Goal: Check status: Check status

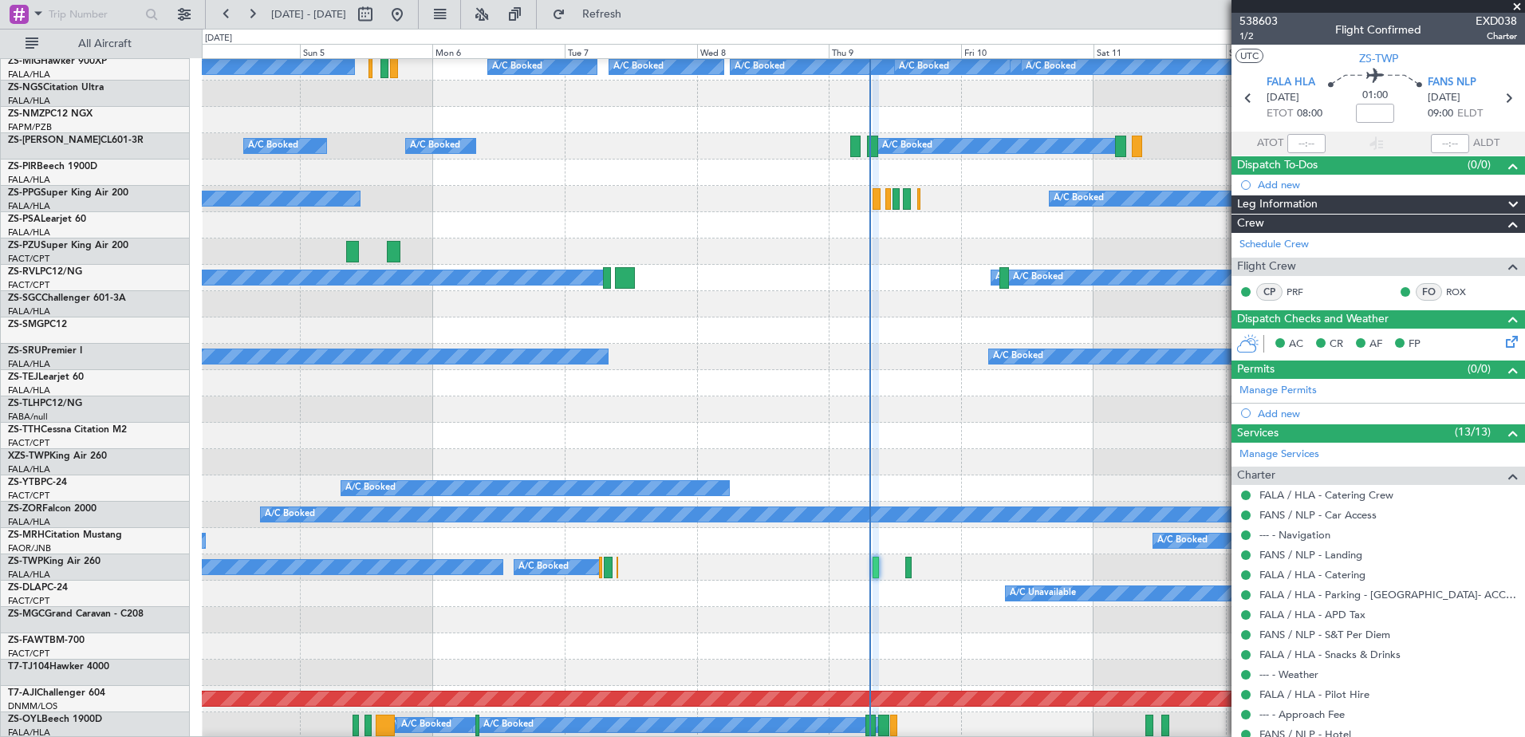
scroll to position [319, 0]
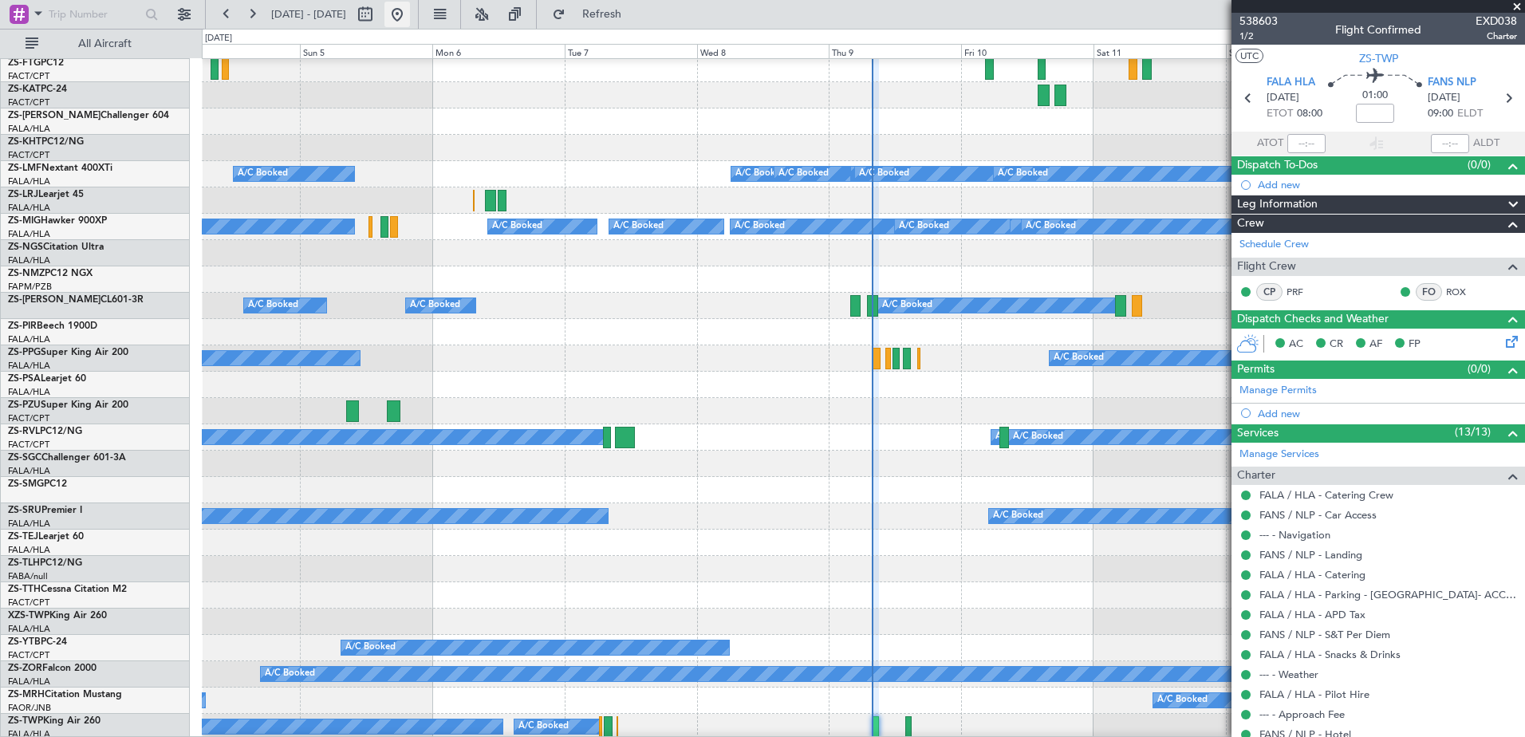
click at [410, 15] on button at bounding box center [397, 15] width 26 height 26
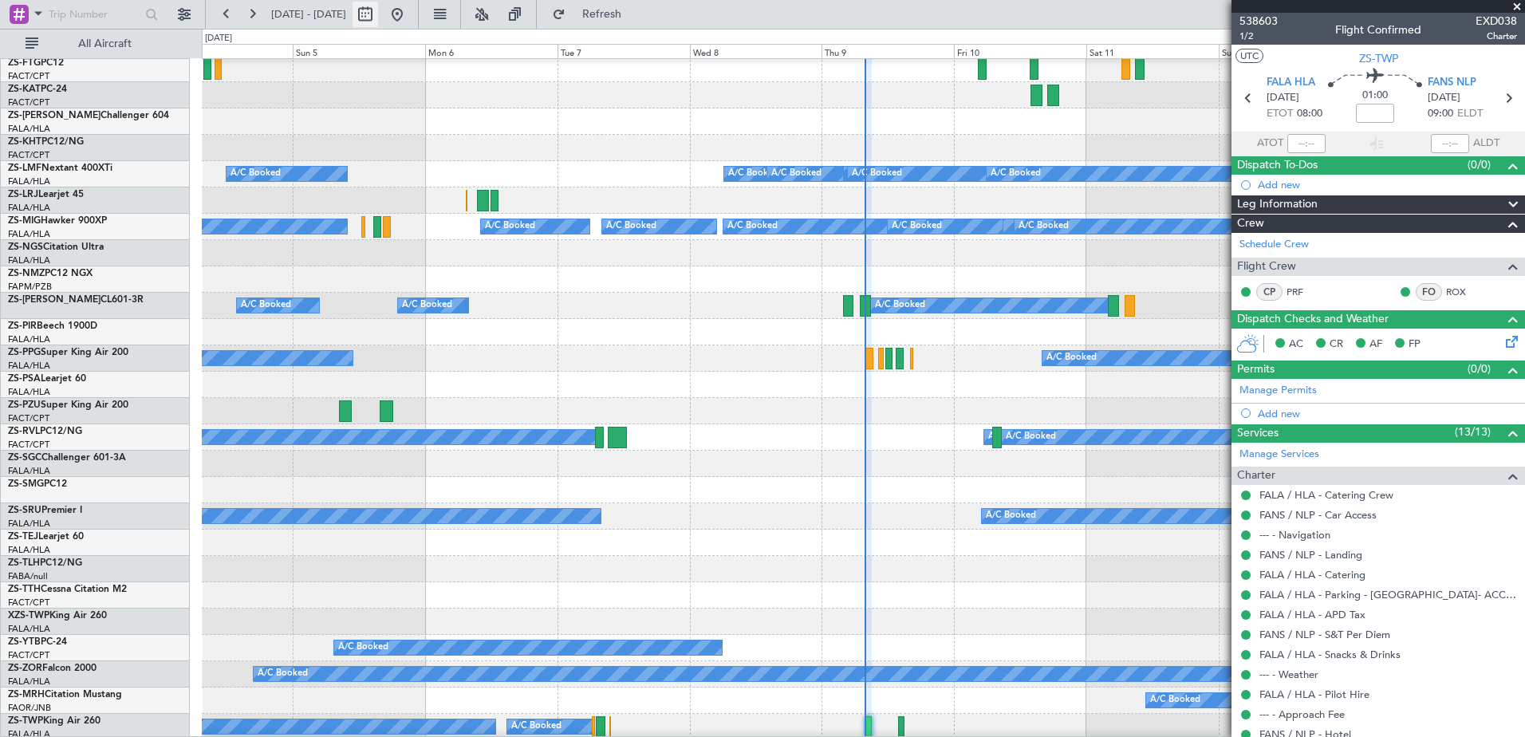
click at [378, 18] on button at bounding box center [366, 15] width 26 height 26
select select "10"
select select "2025"
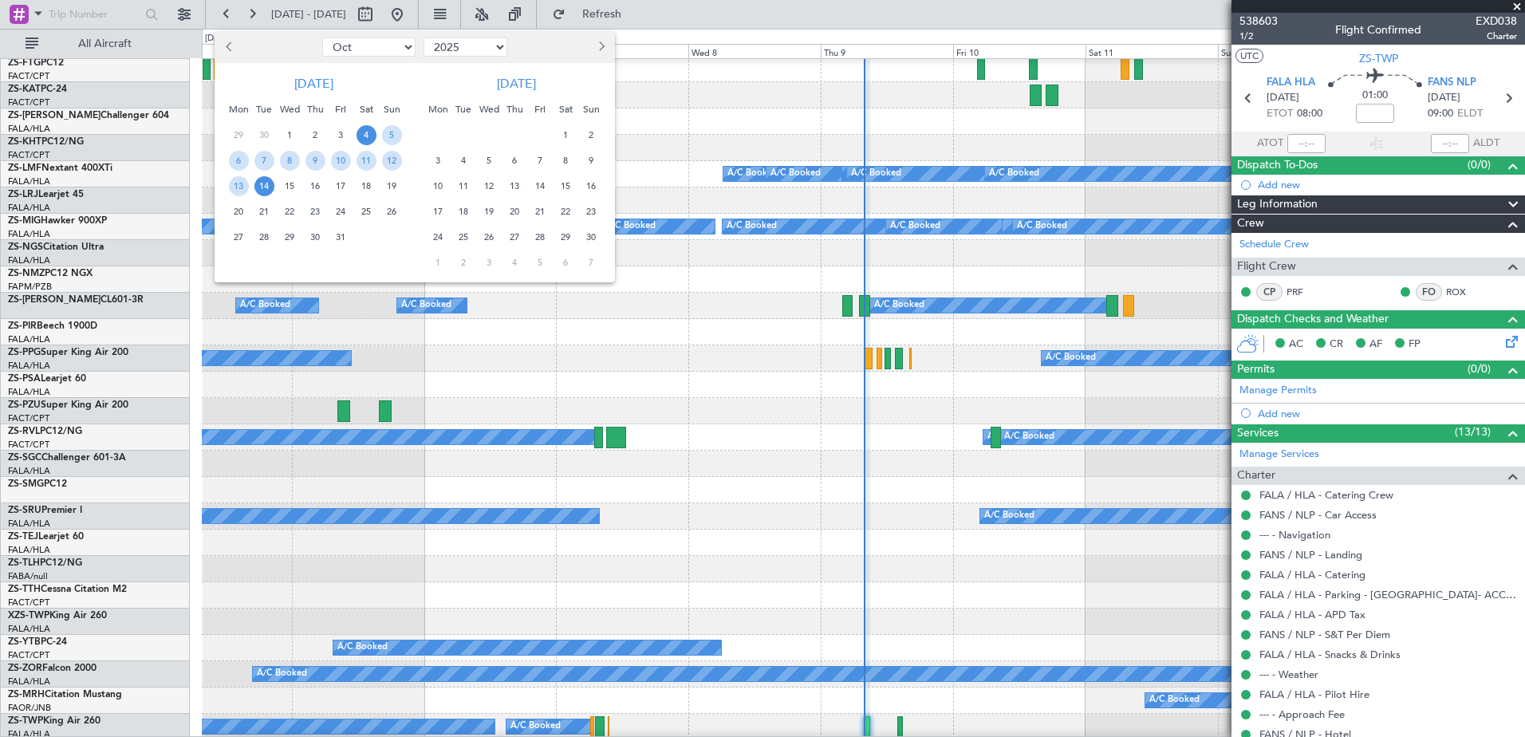
click at [510, 186] on span "13" at bounding box center [515, 186] width 20 height 20
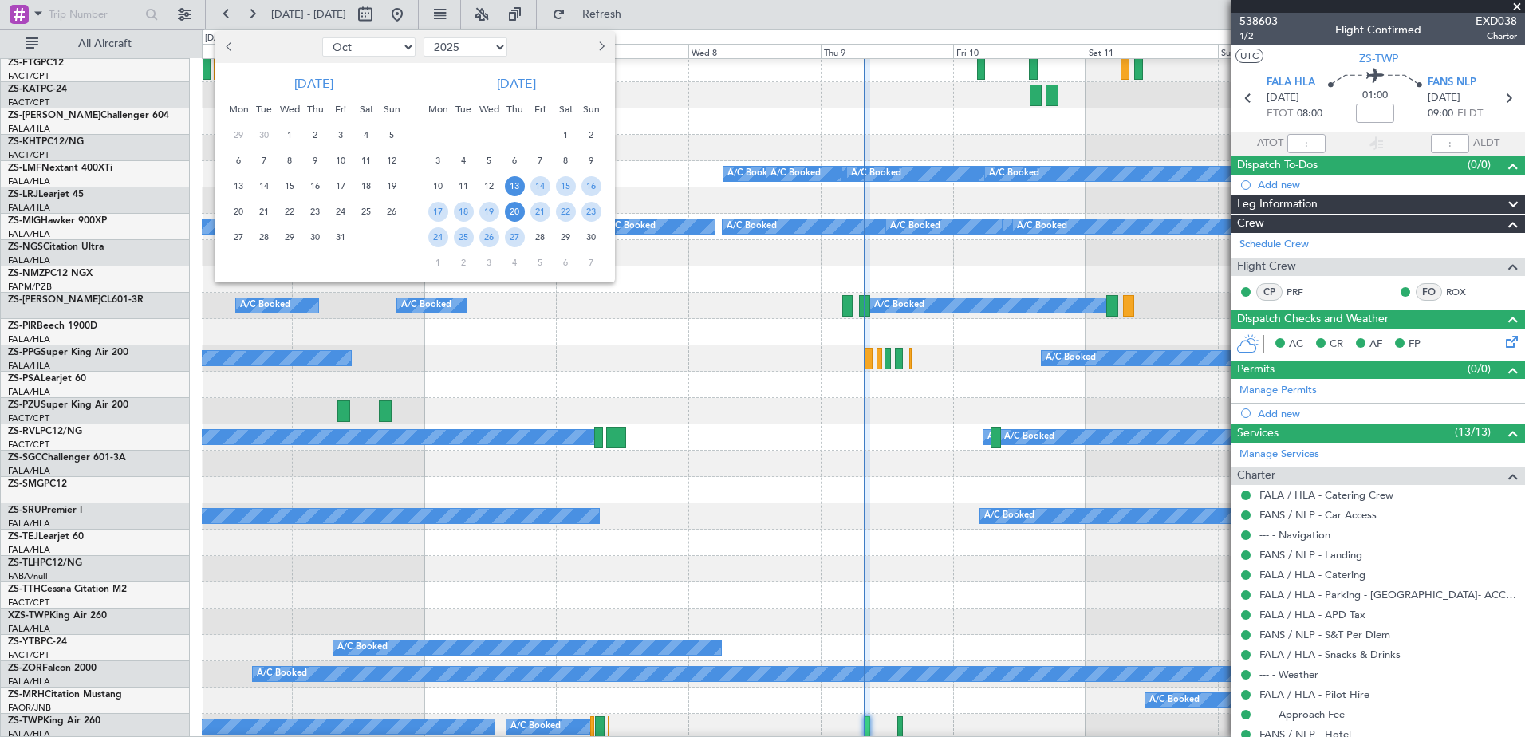
click at [510, 215] on span "20" at bounding box center [515, 212] width 20 height 20
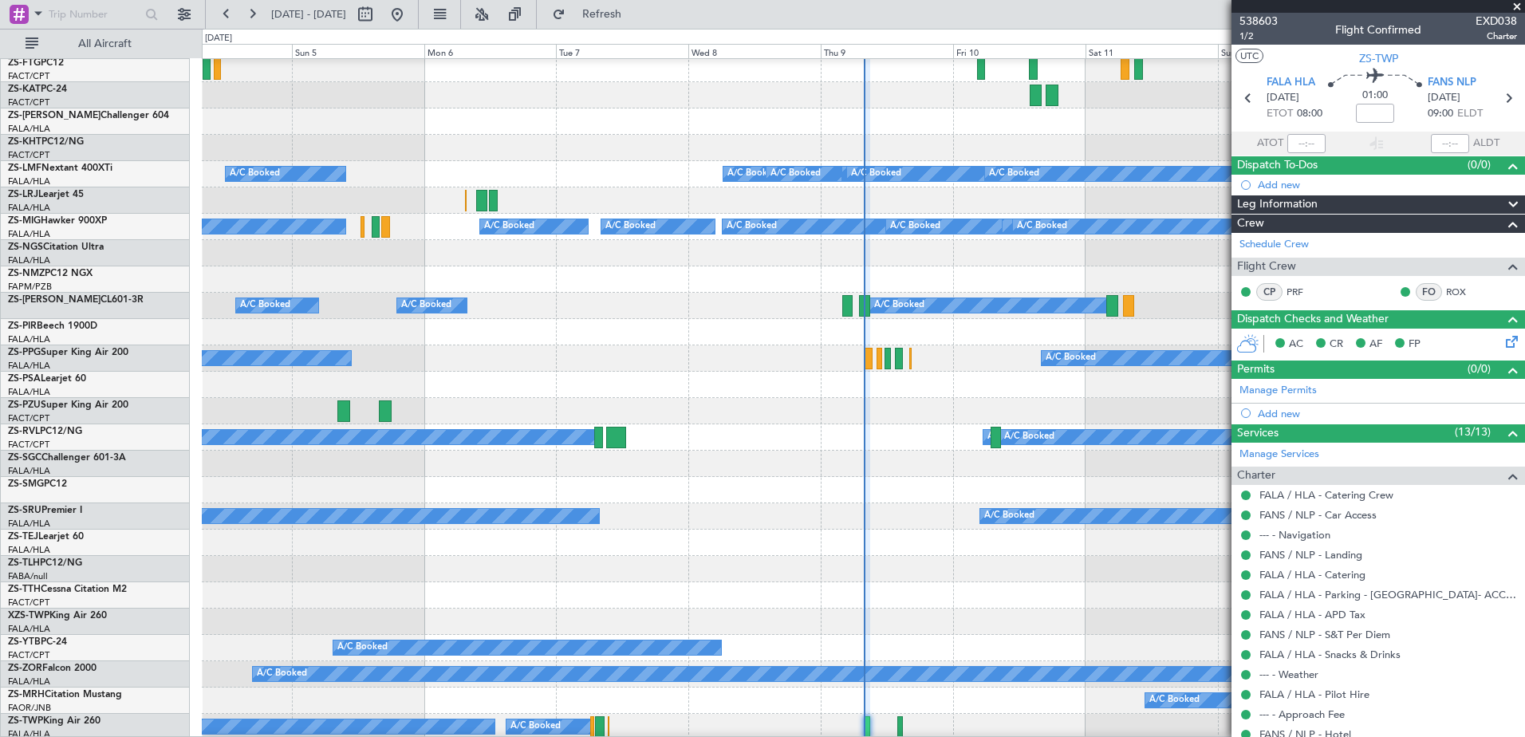
select select "11"
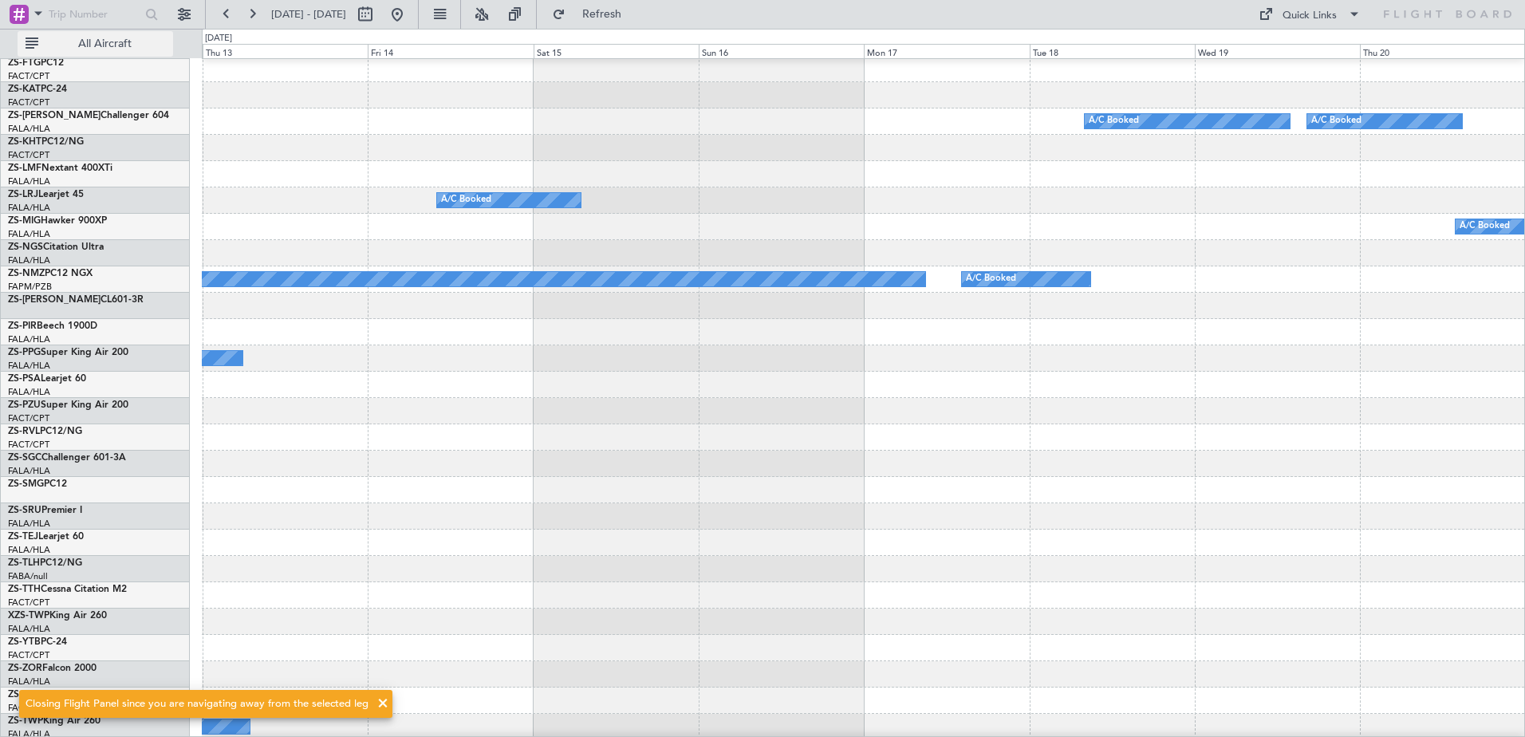
click at [104, 35] on button "All Aircraft" at bounding box center [96, 44] width 156 height 26
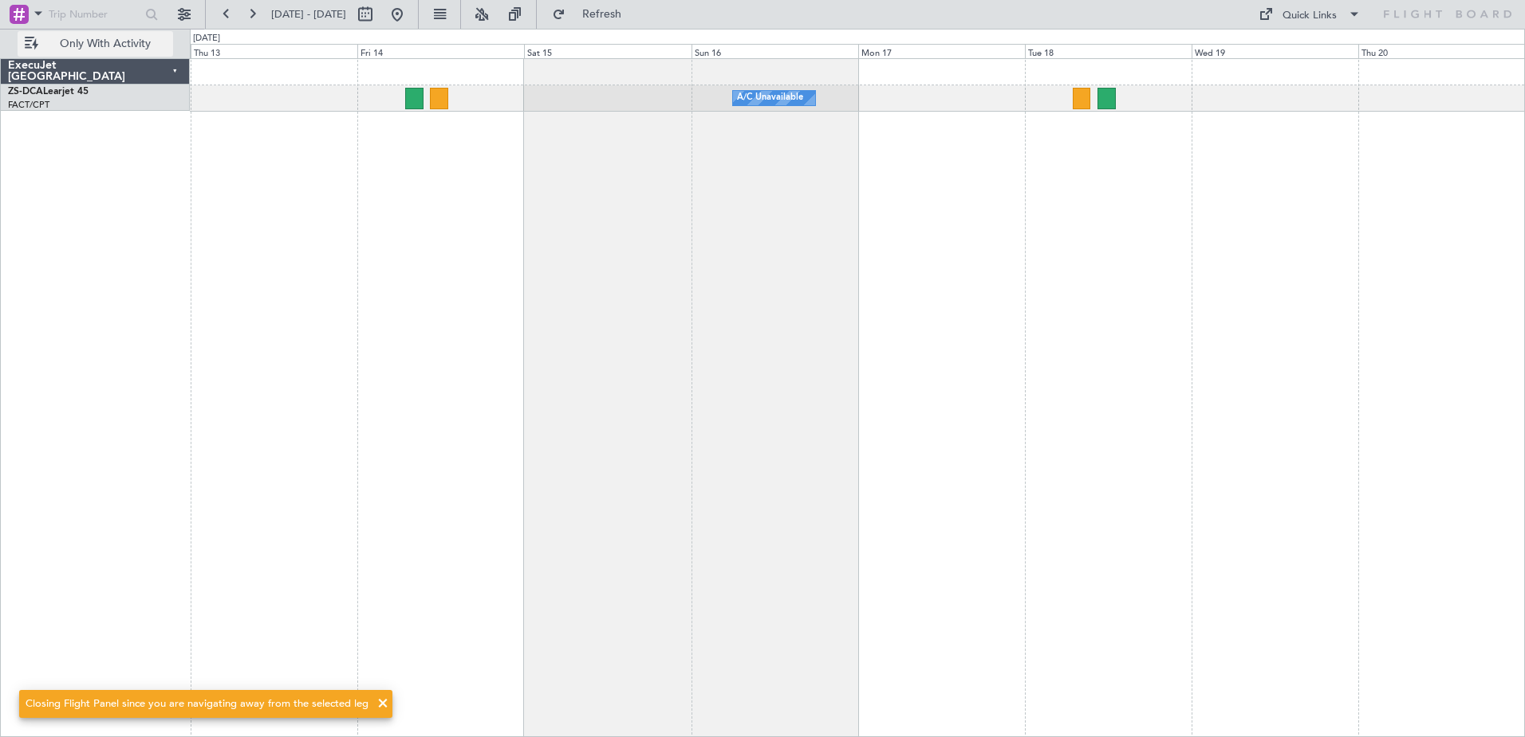
scroll to position [0, 0]
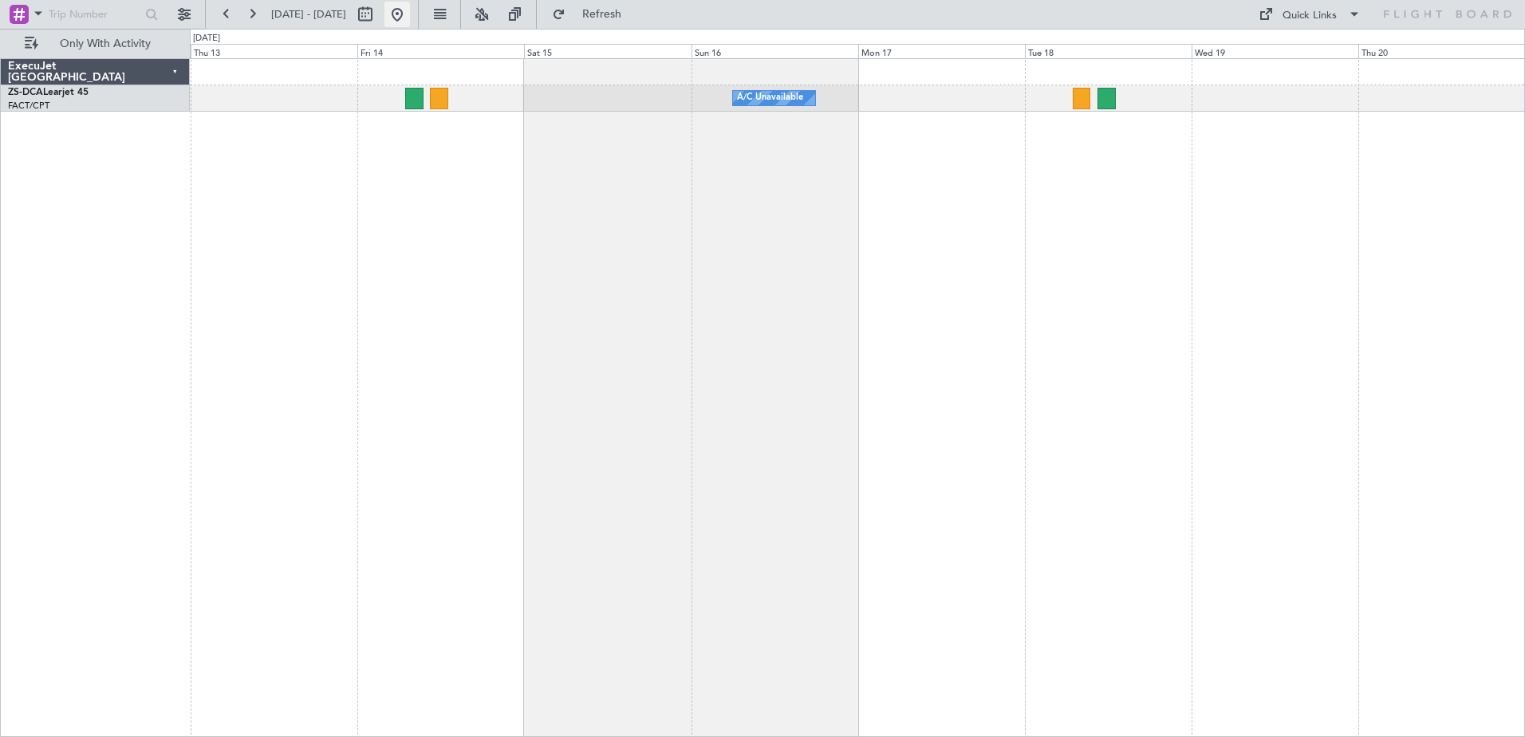
click at [410, 13] on button at bounding box center [397, 15] width 26 height 26
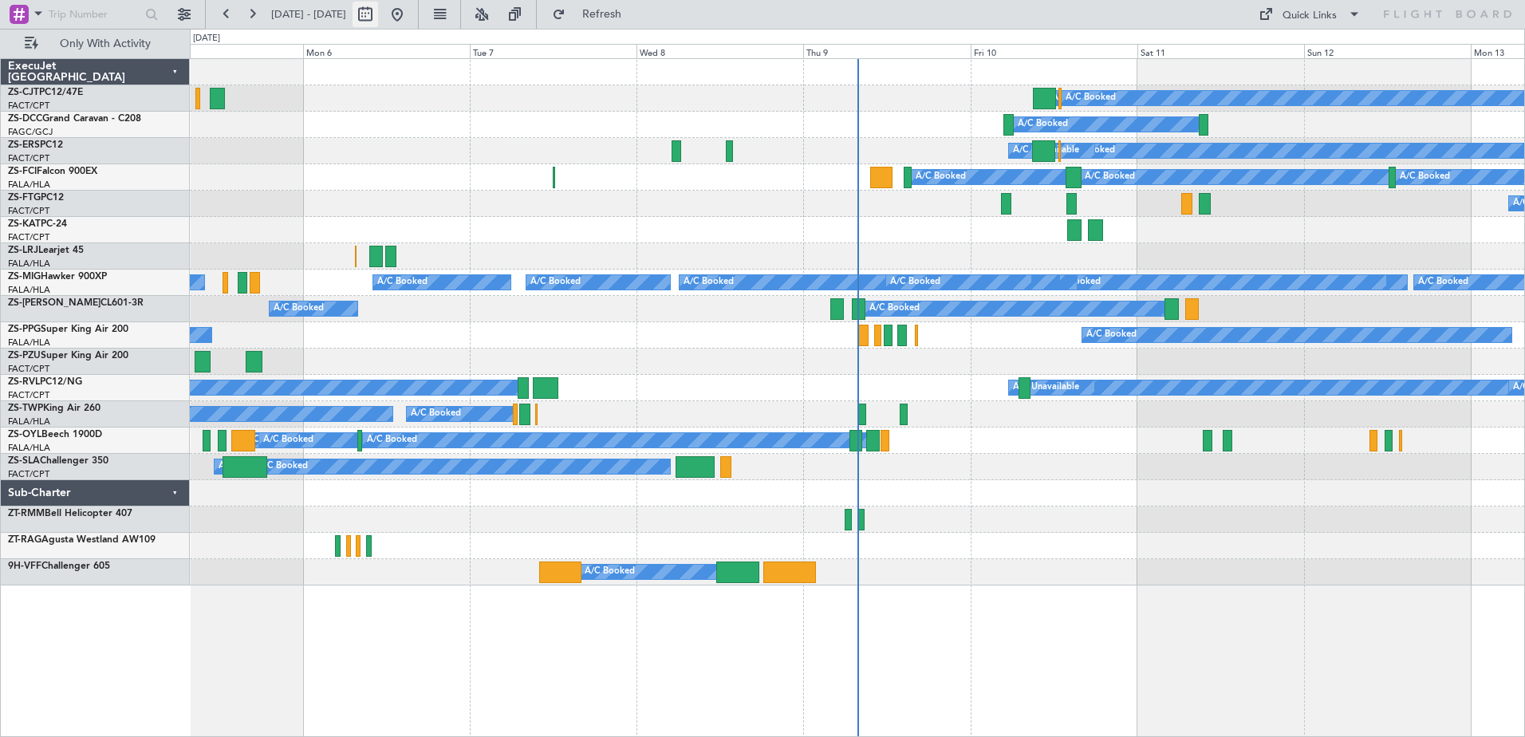
click at [378, 7] on button at bounding box center [366, 15] width 26 height 26
select select "10"
select select "2025"
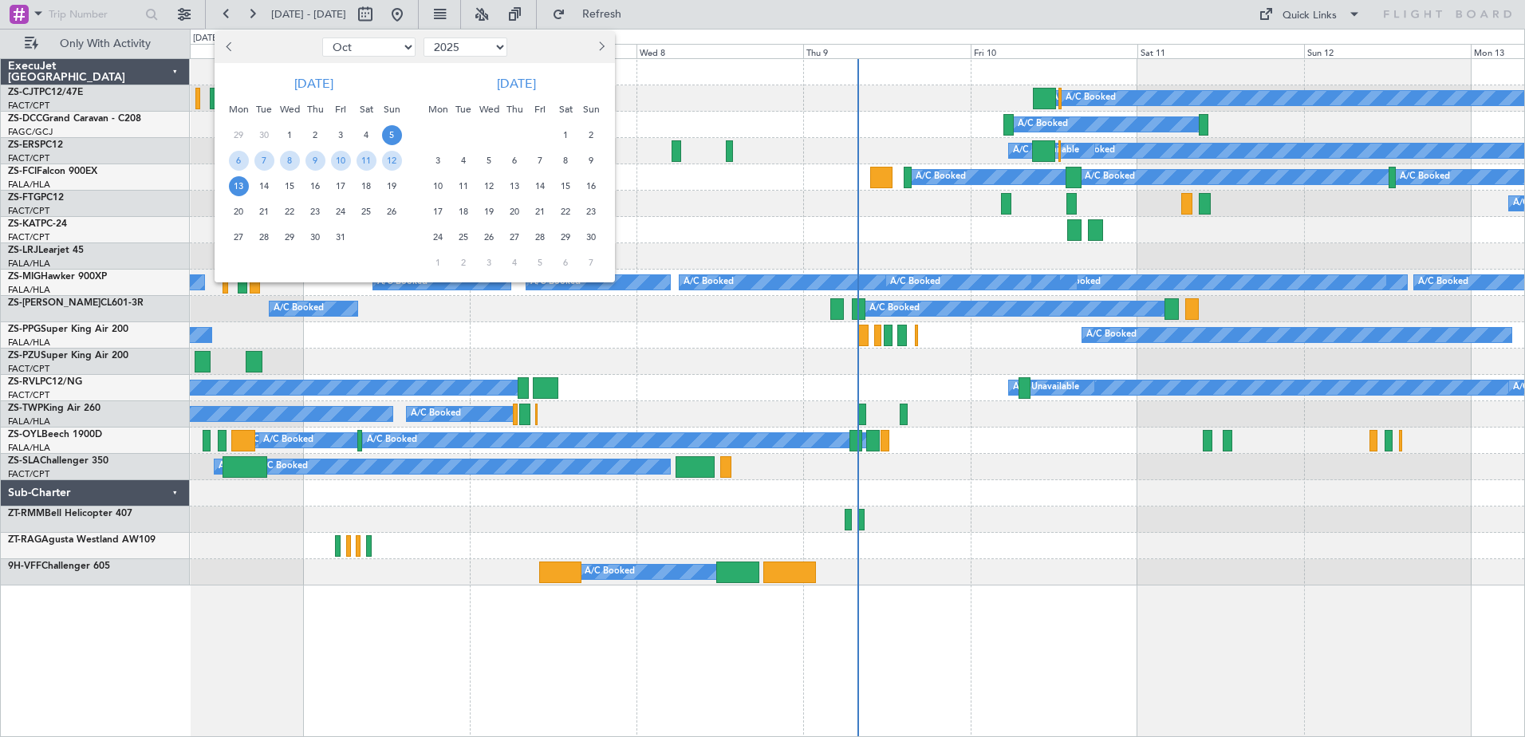
click at [564, 130] on span "1" at bounding box center [566, 135] width 20 height 20
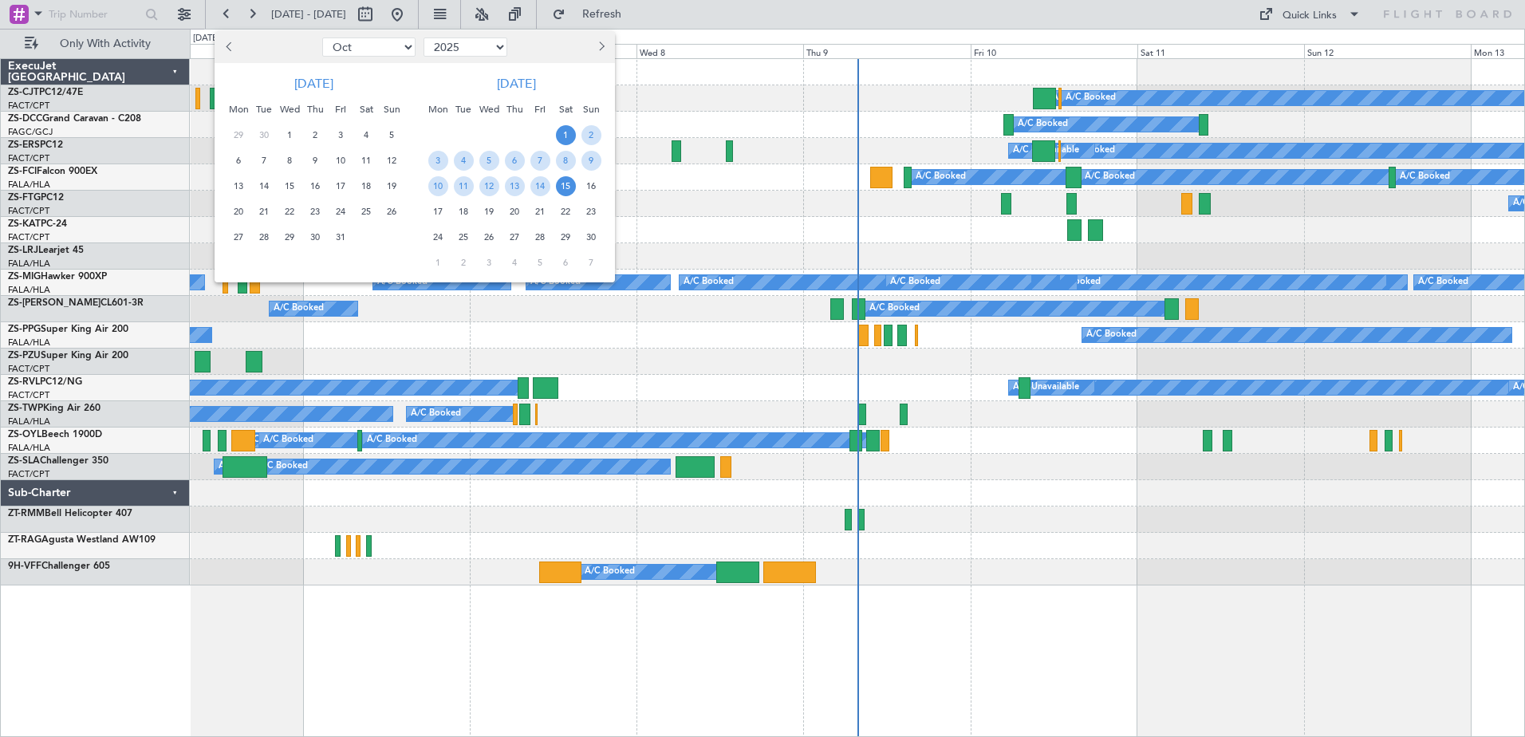
click at [565, 188] on span "15" at bounding box center [566, 186] width 20 height 20
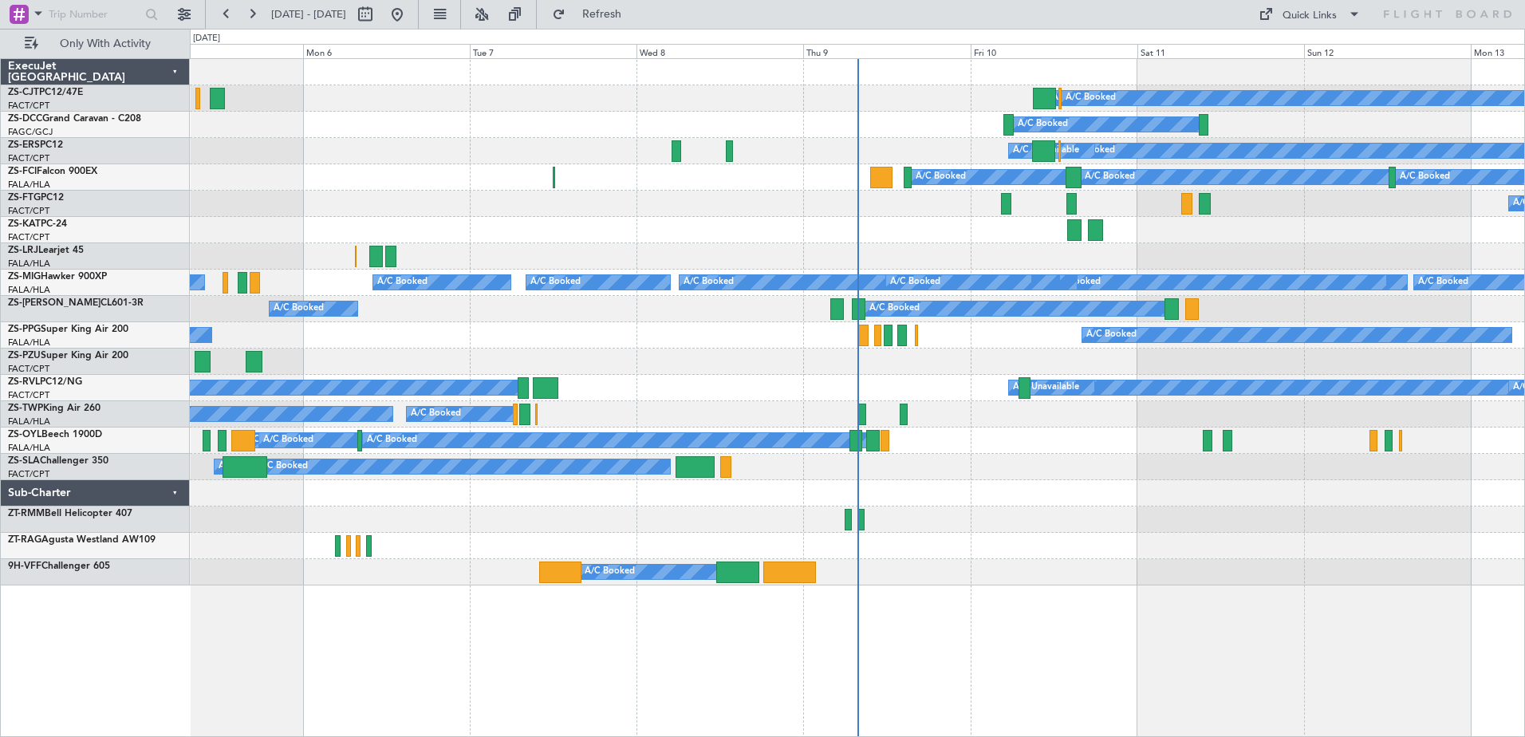
select select "11"
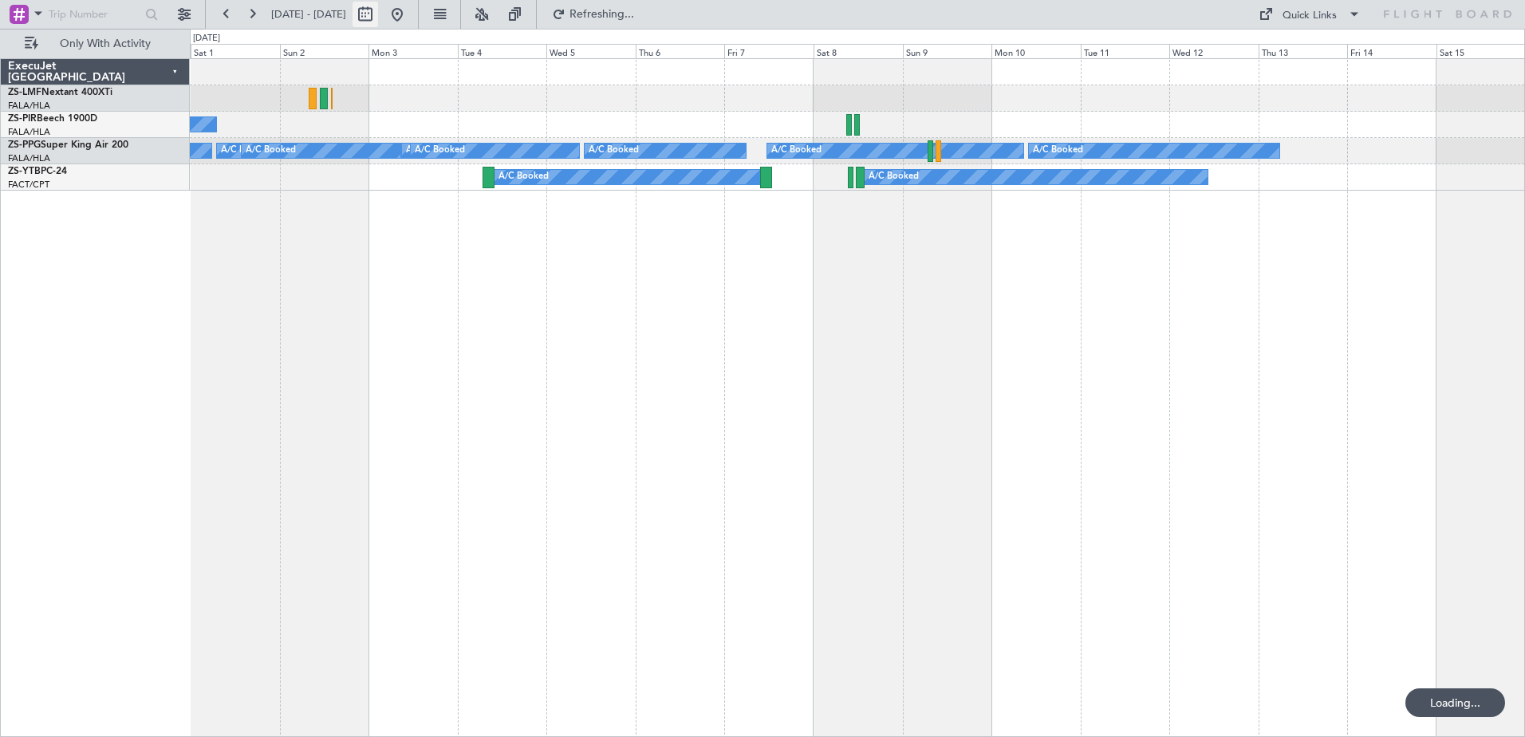
click at [378, 9] on button at bounding box center [366, 15] width 26 height 26
select select "11"
select select "2025"
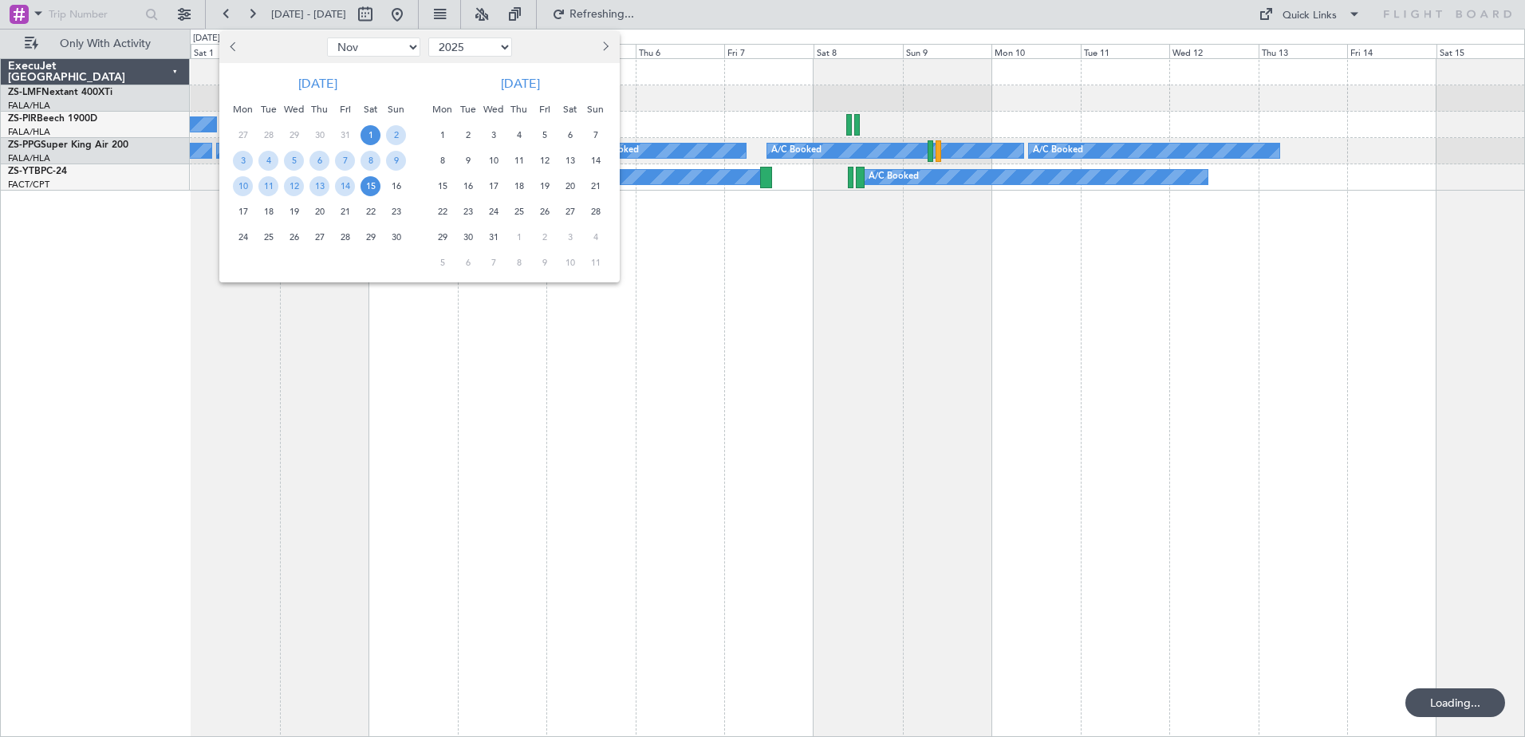
click at [396, 183] on span "16" at bounding box center [396, 186] width 20 height 20
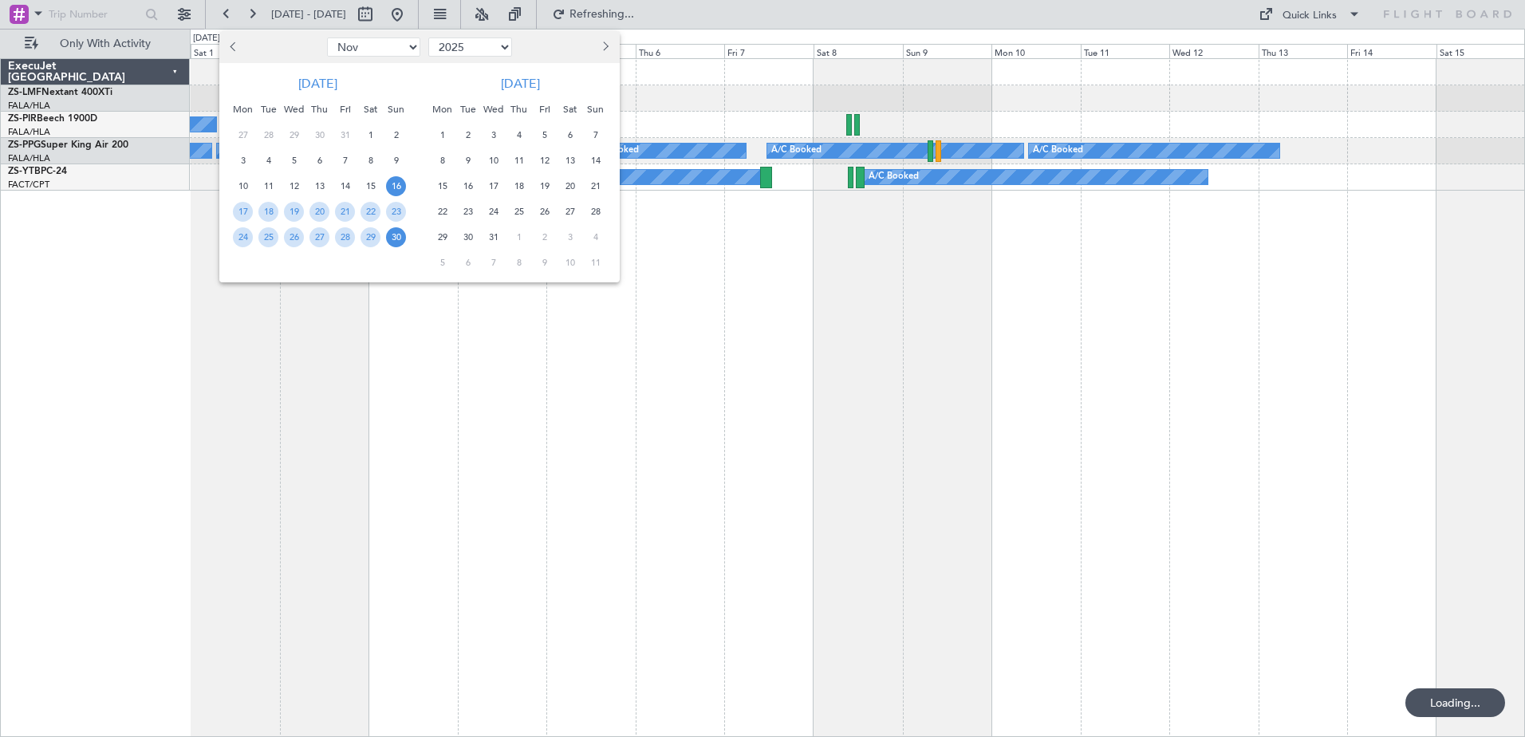
click at [396, 239] on span "30" at bounding box center [396, 237] width 20 height 20
